Goal: Task Accomplishment & Management: Use online tool/utility

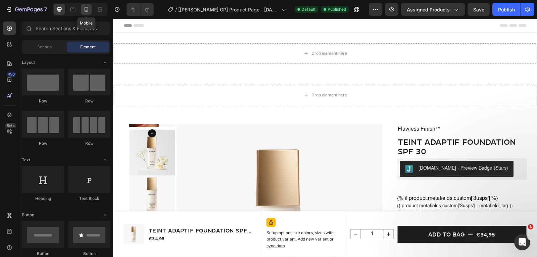
click at [86, 13] on div at bounding box center [86, 9] width 11 height 11
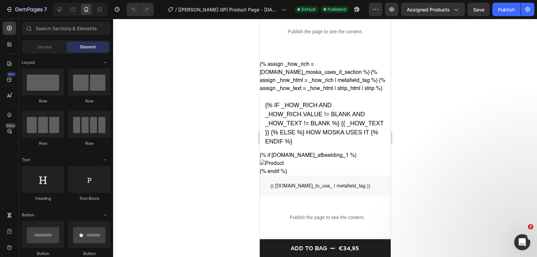
scroll to position [583, 0]
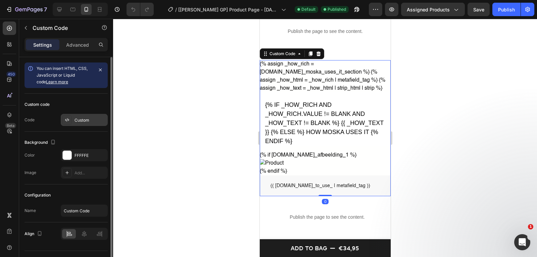
click at [89, 114] on div "Custom" at bounding box center [84, 120] width 47 height 12
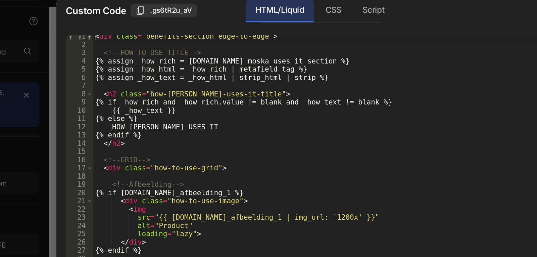
scroll to position [0, 0]
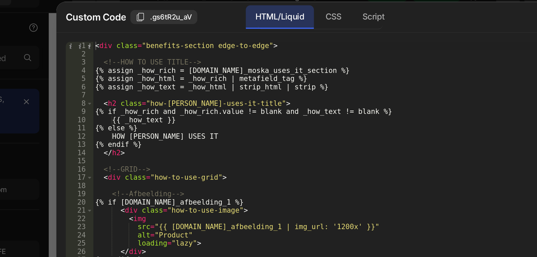
type textarea "{% assign _how_rich = [DOMAIN_NAME]_moska_uses_it_section %}"
drag, startPoint x: 192, startPoint y: 73, endPoint x: 188, endPoint y: 66, distance: 8.6
click at [188, 66] on div "< div class = "benefits-section edge-to-edge" > <!-- HOW TO USE TITLE --> {% as…" at bounding box center [273, 128] width 271 height 184
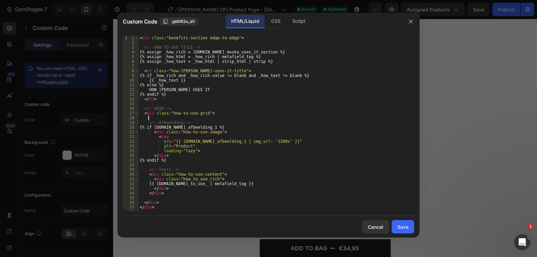
click at [241, 116] on div "< div class = "benefits-section edge-to-edge" > <!-- HOW TO USE TITLE --> {% as…" at bounding box center [273, 128] width 271 height 184
click at [410, 21] on icon "button" at bounding box center [410, 21] width 5 height 5
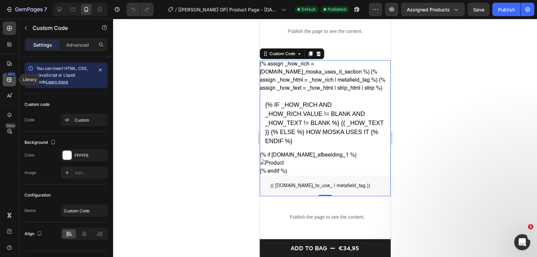
click at [10, 86] on div "450" at bounding box center [9, 79] width 13 height 13
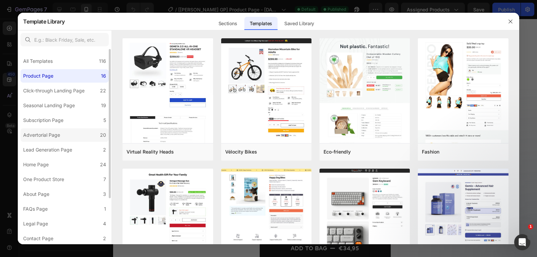
click at [59, 138] on div "Advertorial Page" at bounding box center [41, 135] width 37 height 8
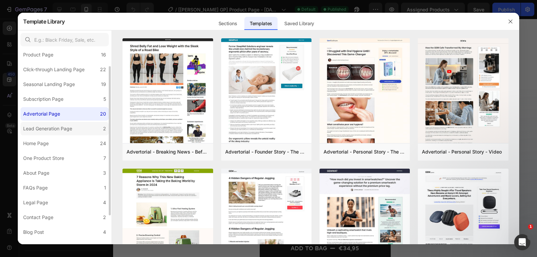
scroll to position [56, 0]
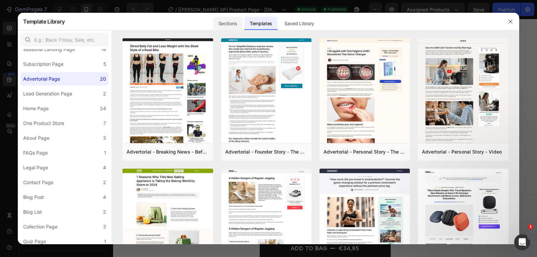
click at [222, 20] on div "Sections" at bounding box center [227, 23] width 29 height 13
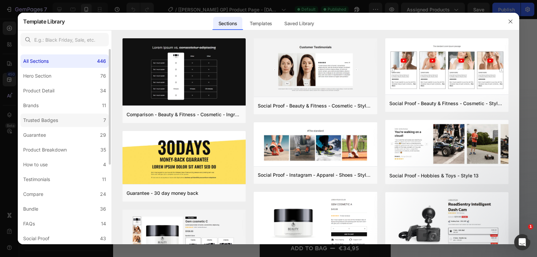
click at [54, 124] on label "Trusted Badges 7" at bounding box center [64, 119] width 88 height 13
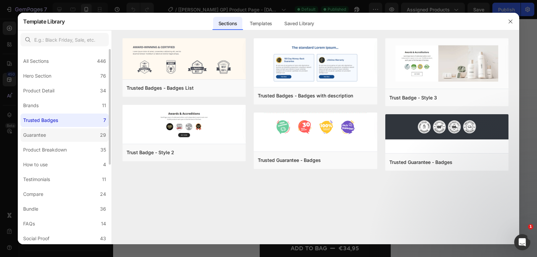
click at [56, 141] on label "Guarantee 29" at bounding box center [64, 134] width 88 height 13
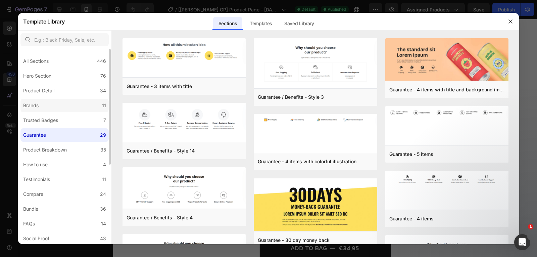
click at [47, 103] on label "Brands 11" at bounding box center [64, 105] width 88 height 13
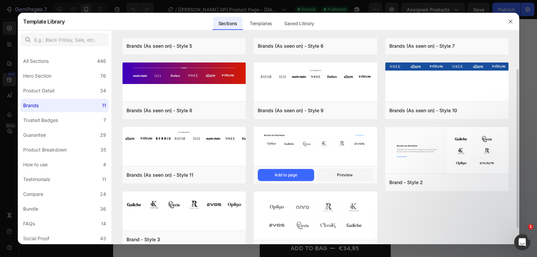
scroll to position [61, 0]
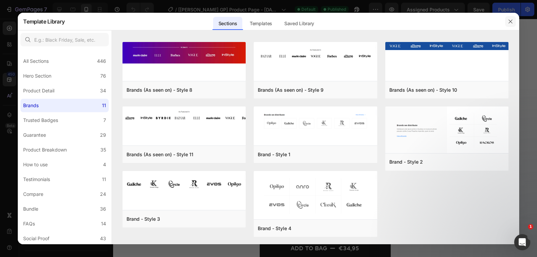
click at [508, 23] on icon "button" at bounding box center [510, 21] width 5 height 5
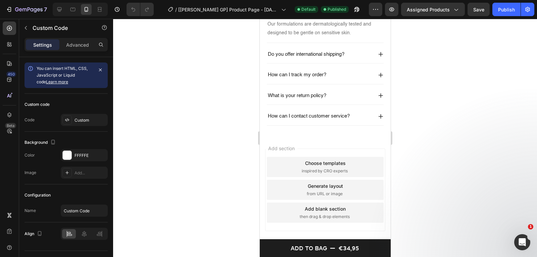
scroll to position [958, 0]
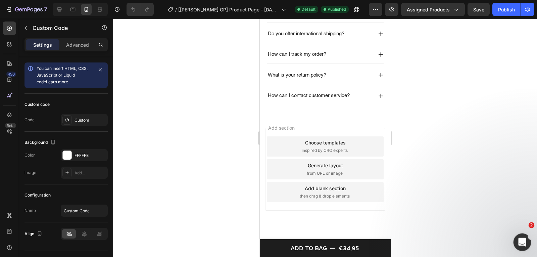
click at [515, 237] on div "Open Intercom Messenger" at bounding box center [521, 241] width 22 height 22
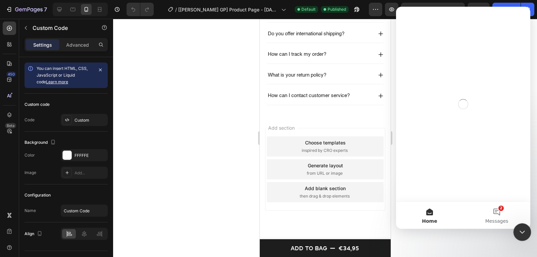
scroll to position [0, 0]
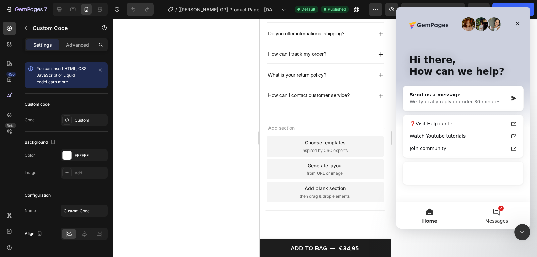
click at [507, 223] on button "2 Messages" at bounding box center [496, 215] width 67 height 27
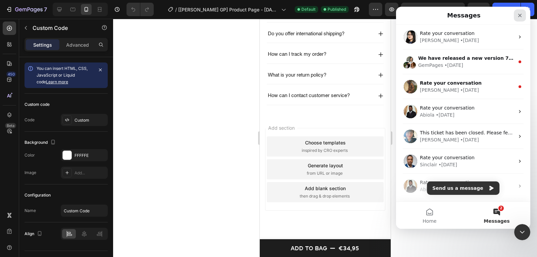
click at [517, 17] on div "Close" at bounding box center [520, 15] width 12 height 12
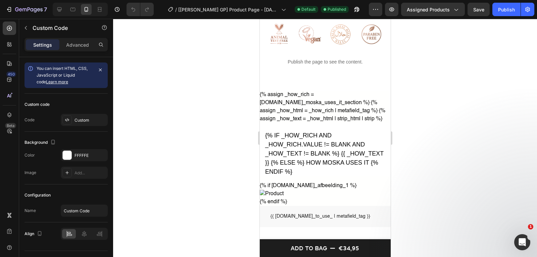
scroll to position [542, 0]
